Goal: Transaction & Acquisition: Obtain resource

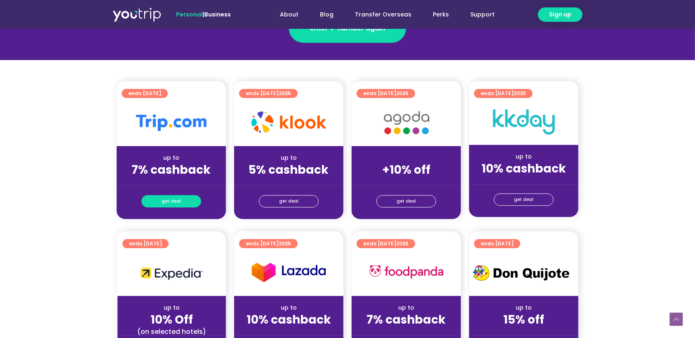
click at [187, 197] on link "get deal" at bounding box center [171, 201] width 60 height 12
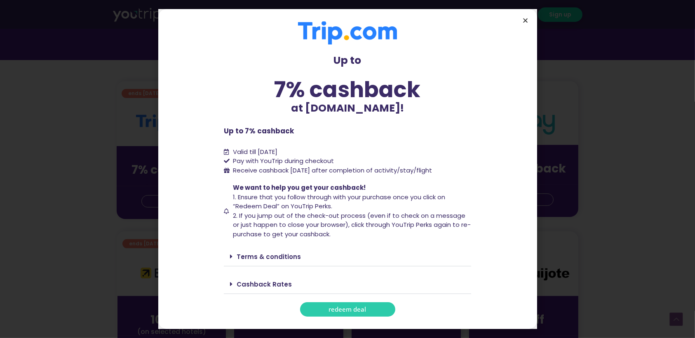
click at [523, 17] on icon "Close" at bounding box center [526, 20] width 6 height 6
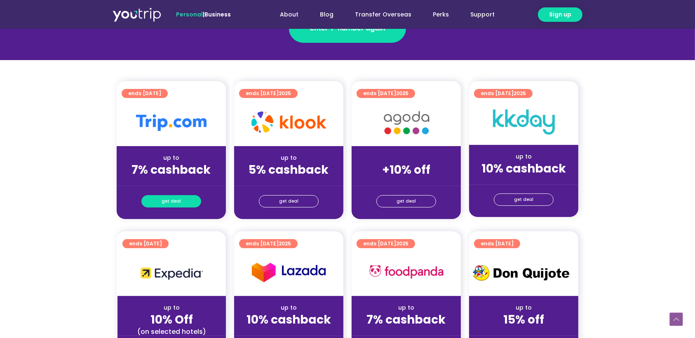
click at [181, 202] on link "get deal" at bounding box center [171, 201] width 60 height 12
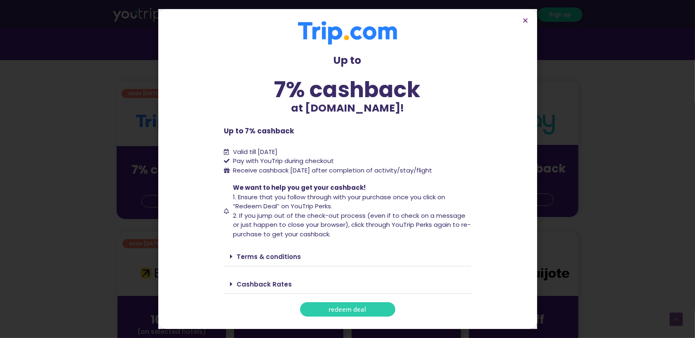
click at [292, 259] on link "Terms & conditions" at bounding box center [269, 257] width 64 height 9
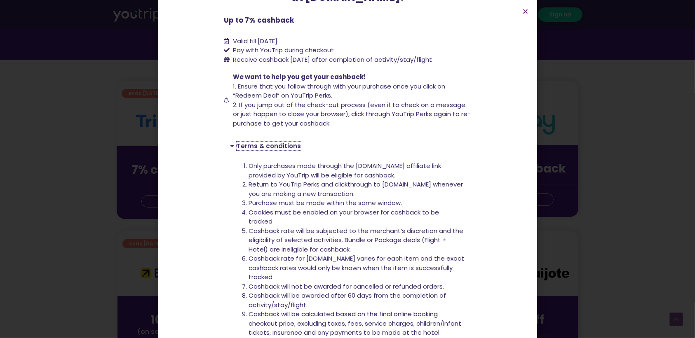
scroll to position [110, 0]
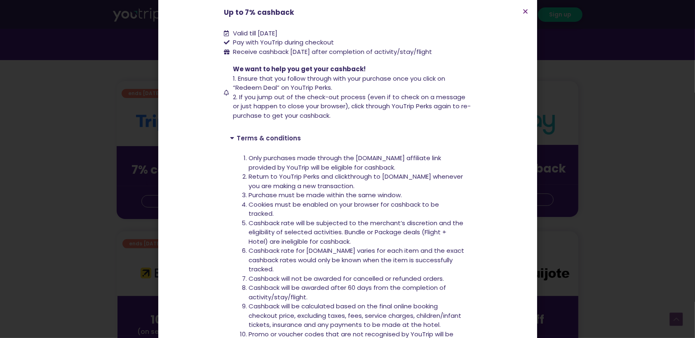
click at [277, 141] on link "Terms & conditions" at bounding box center [269, 138] width 64 height 9
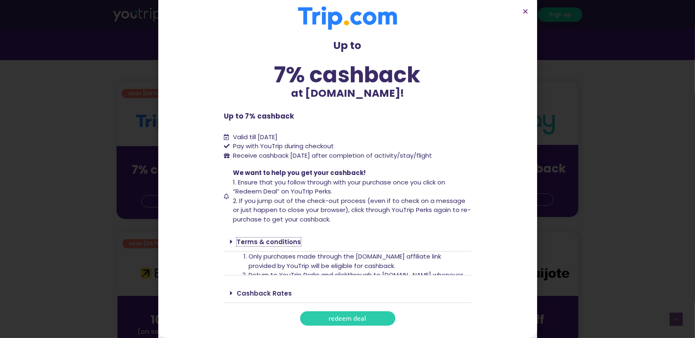
scroll to position [0, 0]
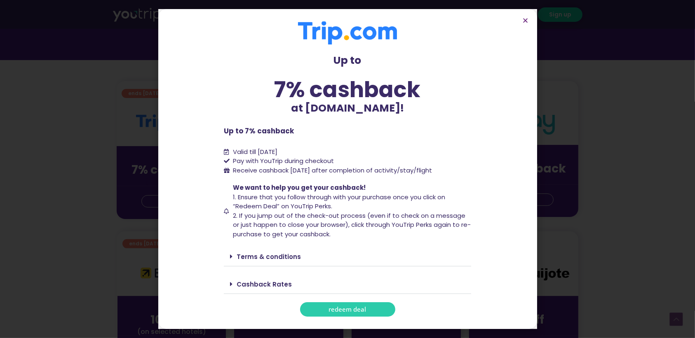
click at [301, 252] on div "Terms & conditions" at bounding box center [347, 256] width 247 height 19
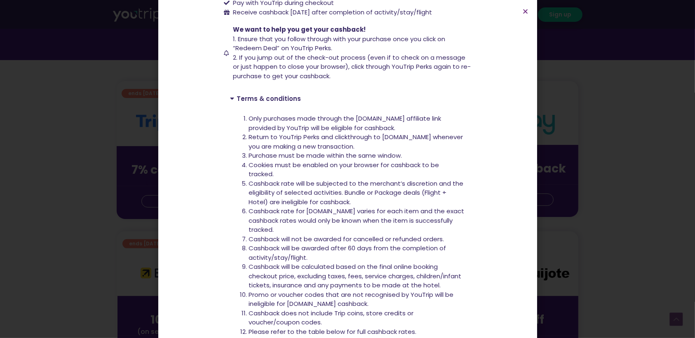
scroll to position [165, 0]
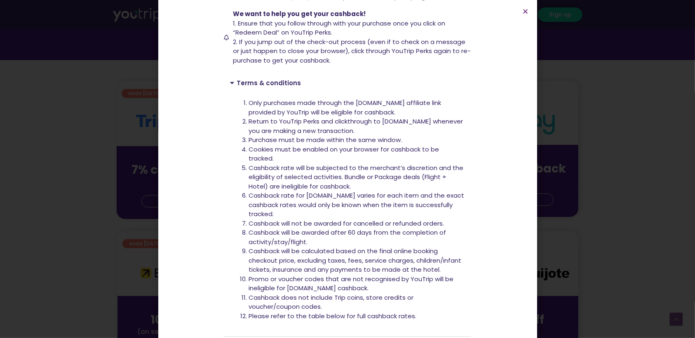
click at [82, 181] on div "Up to 7% cashback at [DOMAIN_NAME]! Up to 7% cashback at [DOMAIN_NAME]! Up to 7…" at bounding box center [347, 169] width 695 height 338
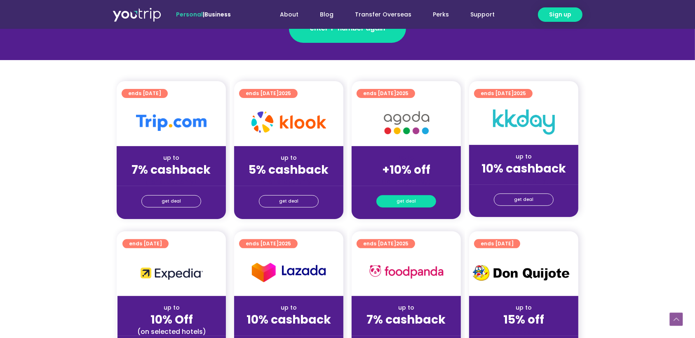
click at [422, 198] on link "get deal" at bounding box center [406, 201] width 60 height 12
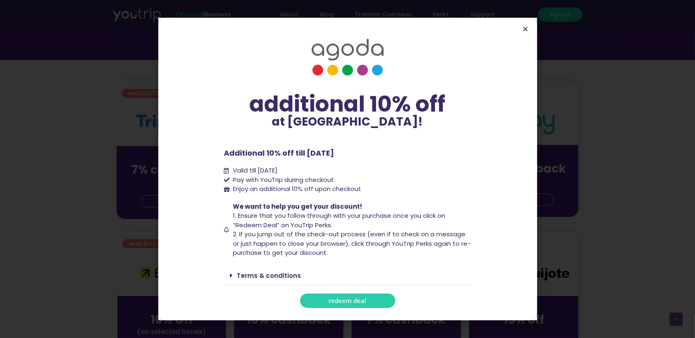
click at [524, 26] on icon "Close" at bounding box center [526, 29] width 6 height 6
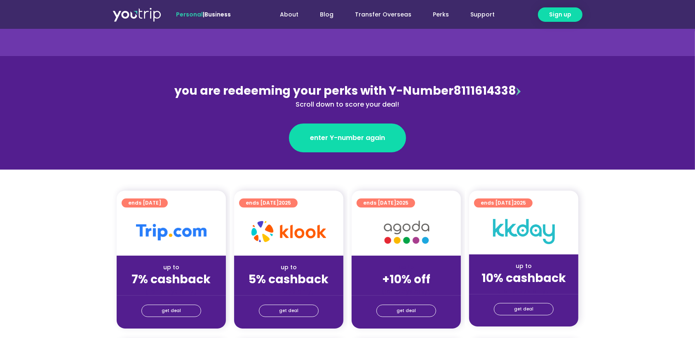
scroll to position [110, 0]
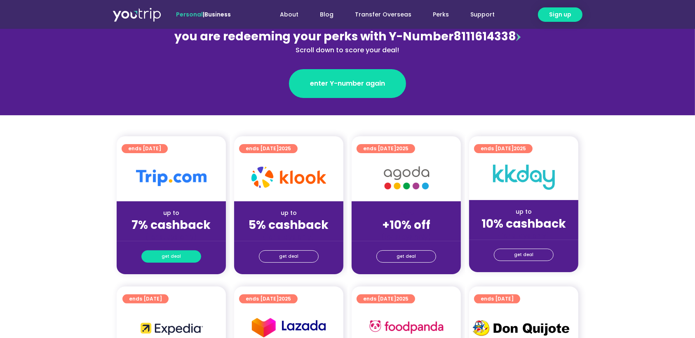
click at [176, 259] on span "get deal" at bounding box center [171, 257] width 19 height 12
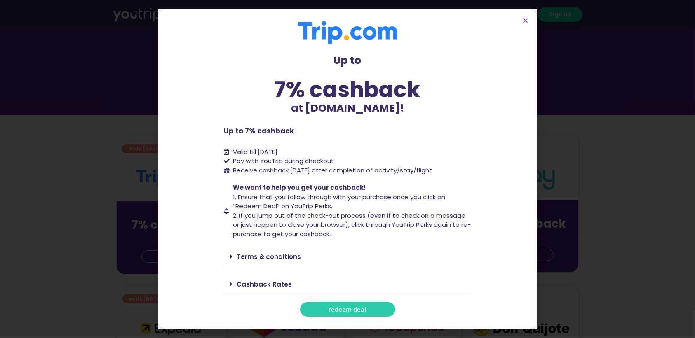
click at [347, 307] on span "redeem deal" at bounding box center [348, 310] width 38 height 6
